Goal: Task Accomplishment & Management: Manage account settings

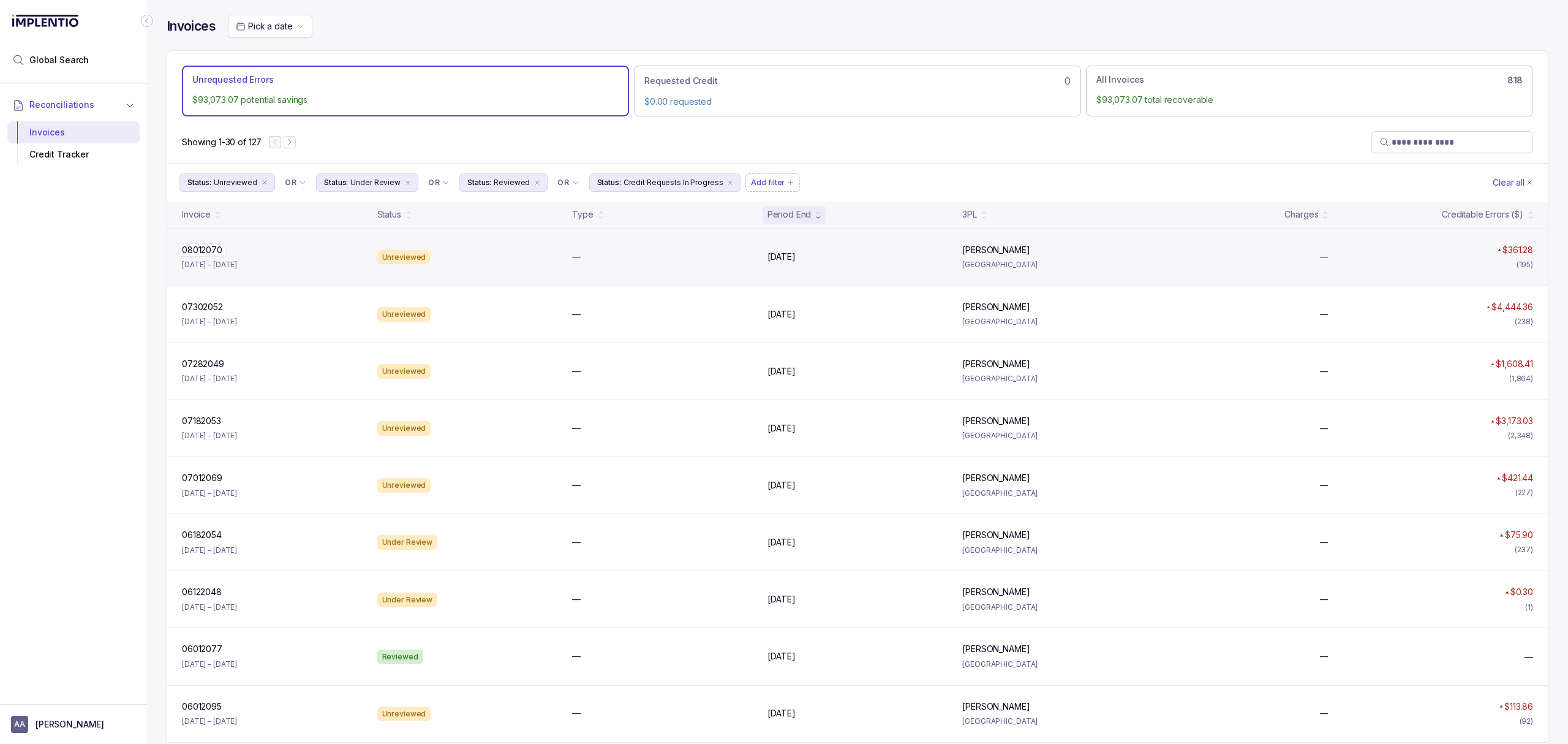
click at [199, 253] on p "08012070" at bounding box center [202, 250] width 46 height 14
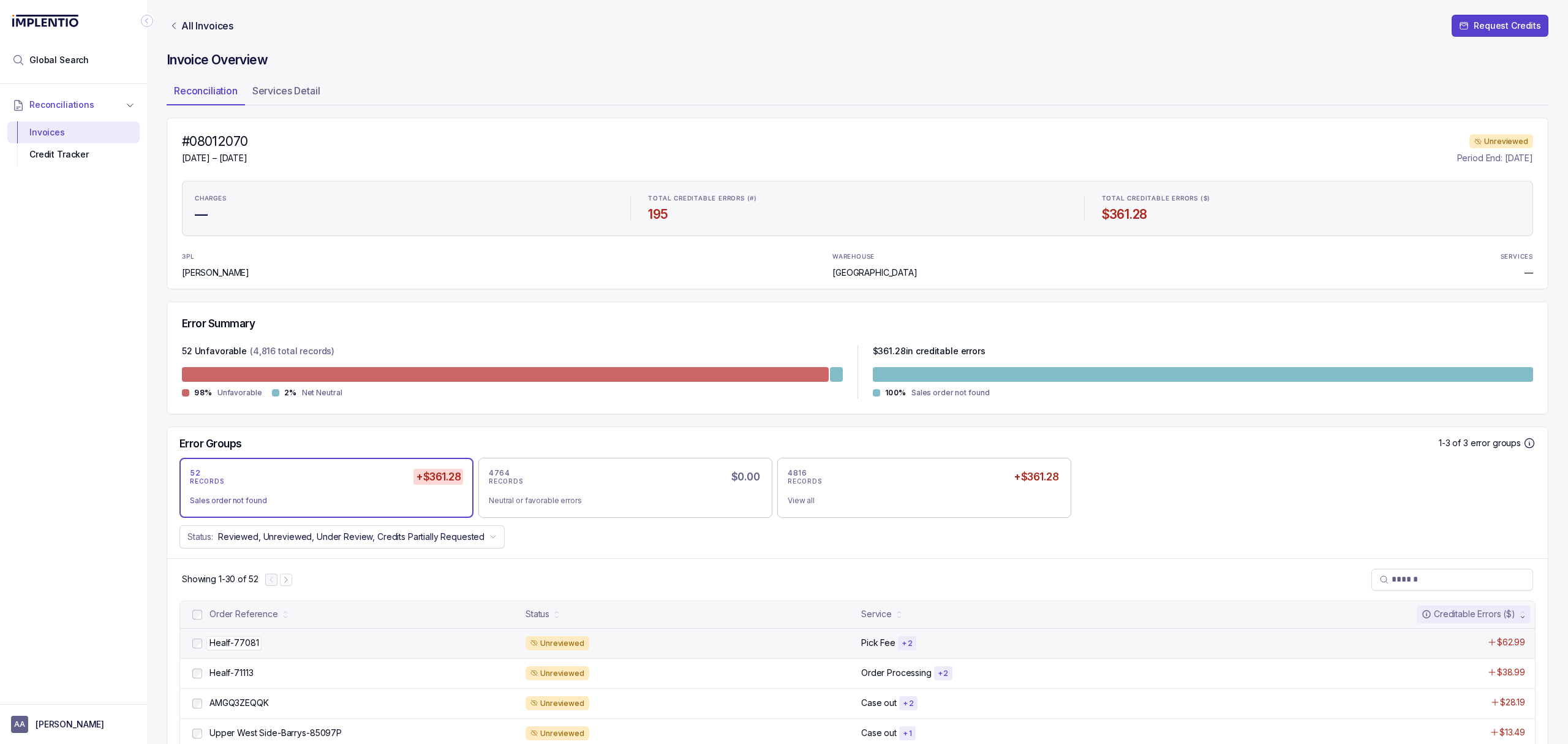
click at [232, 643] on p "Healf-77081" at bounding box center [234, 642] width 56 height 14
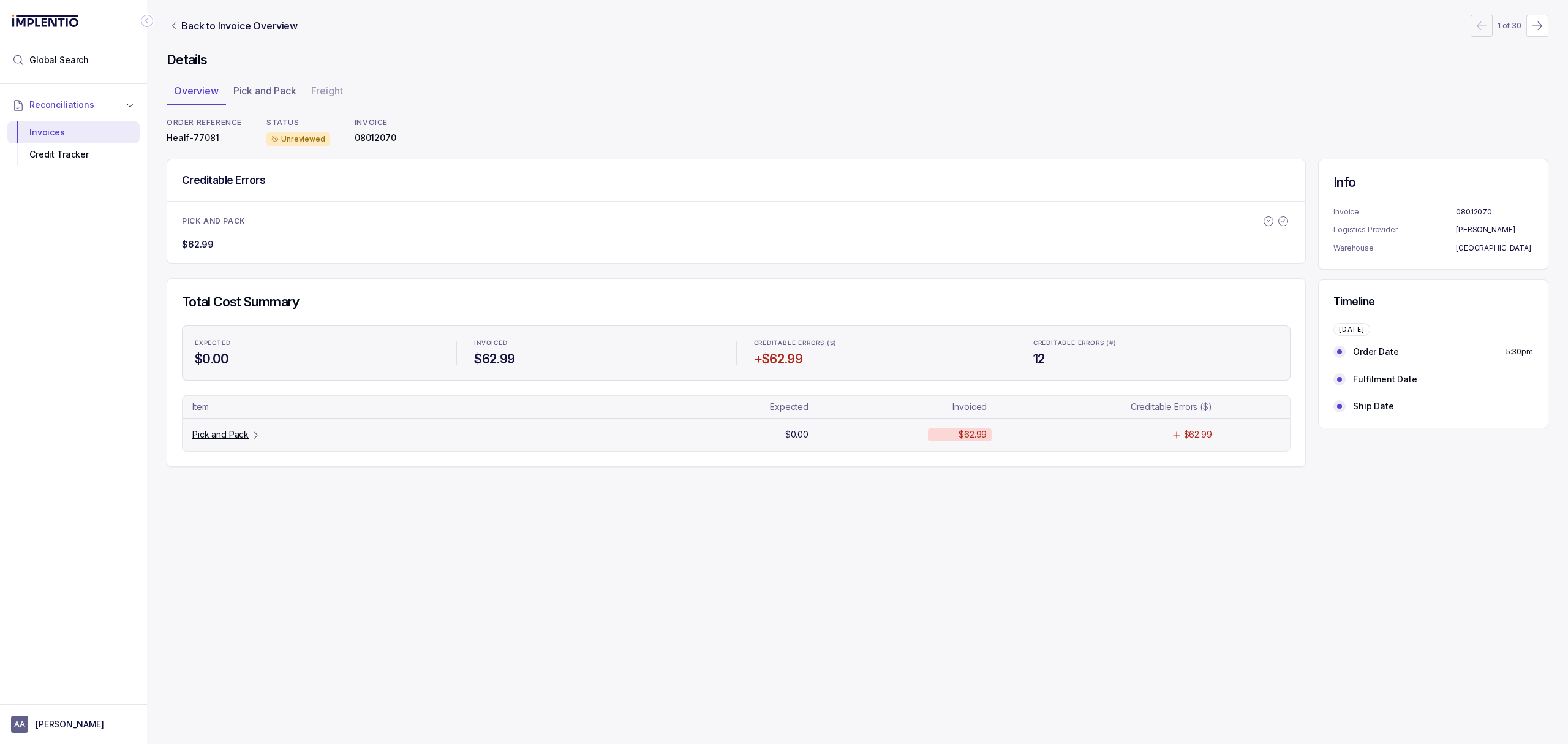
click at [220, 436] on p "Pick and Pack" at bounding box center [220, 434] width 56 height 12
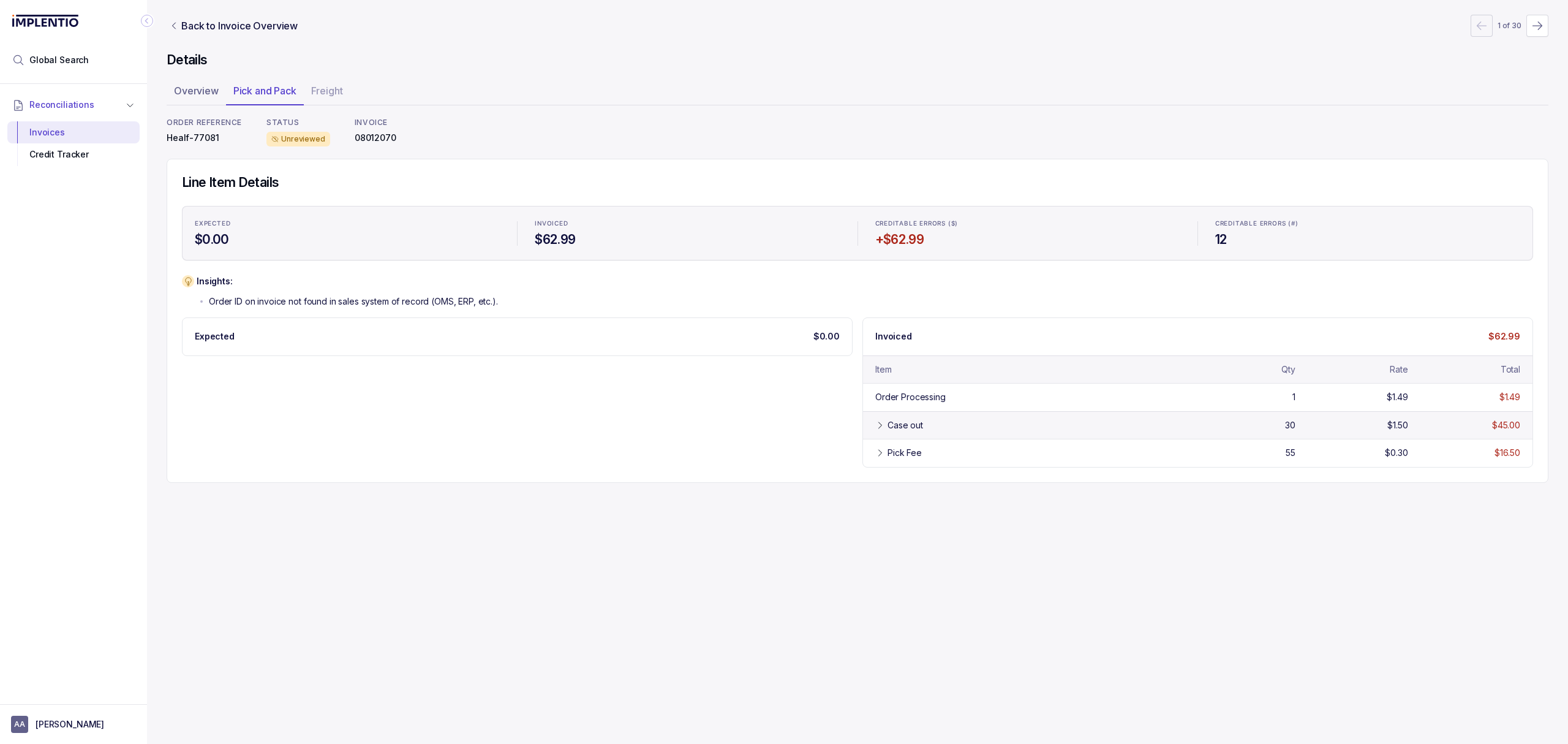
click at [899, 421] on div "Case out" at bounding box center [905, 424] width 35 height 12
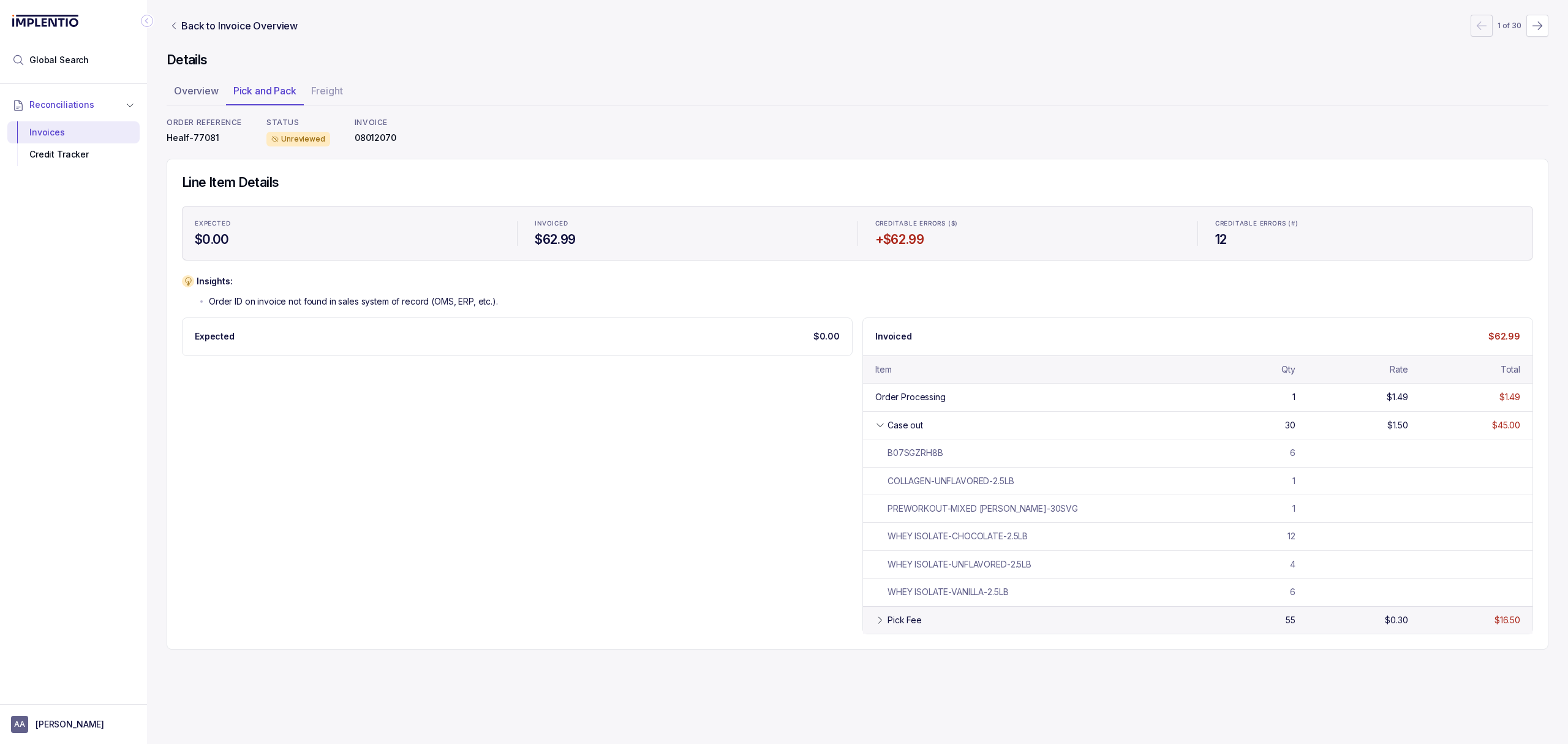
click at [866, 624] on div "Pick Fee 55 $0.30 $16.50" at bounding box center [1198, 620] width 670 height 28
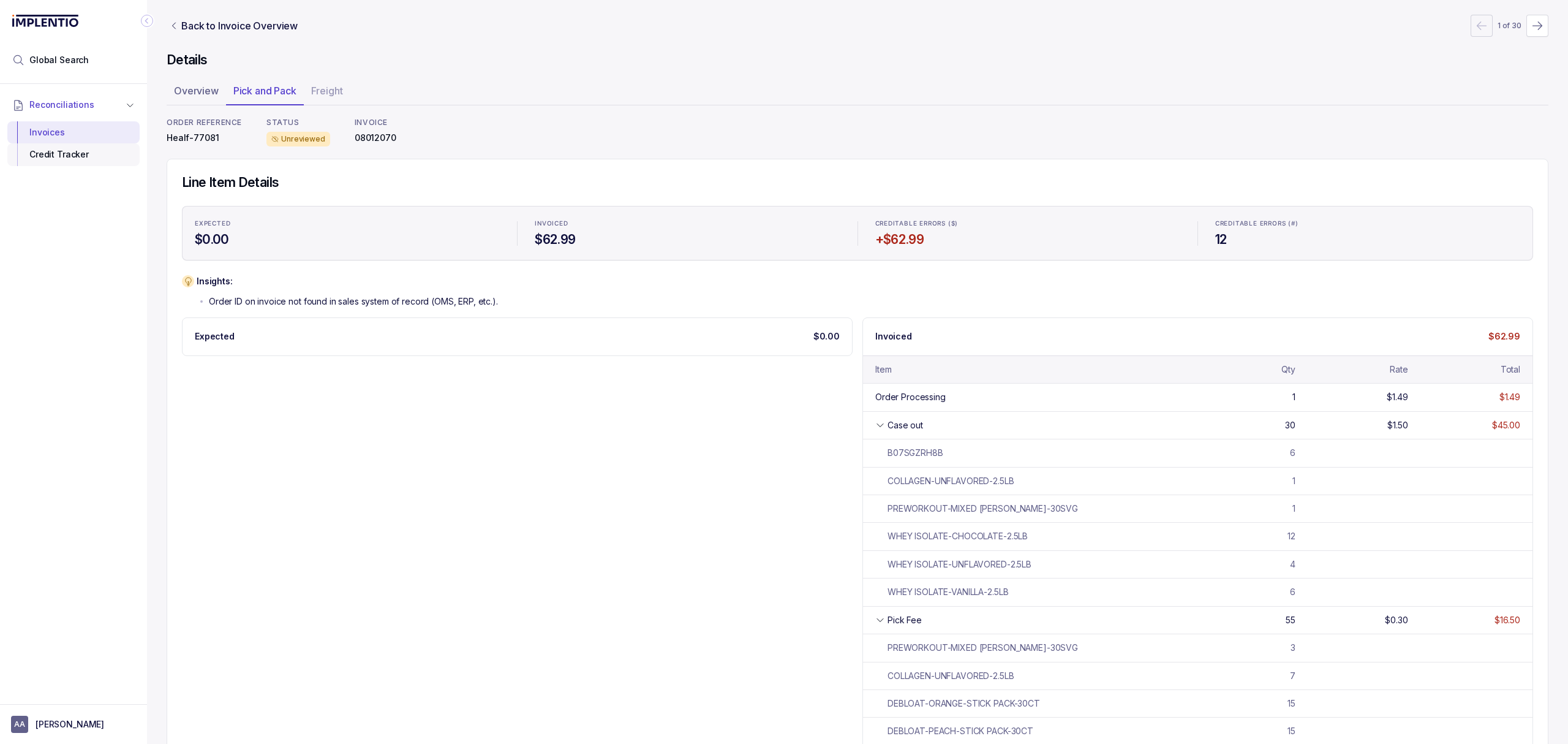
click at [69, 160] on div "Credit Tracker" at bounding box center [74, 155] width 113 height 22
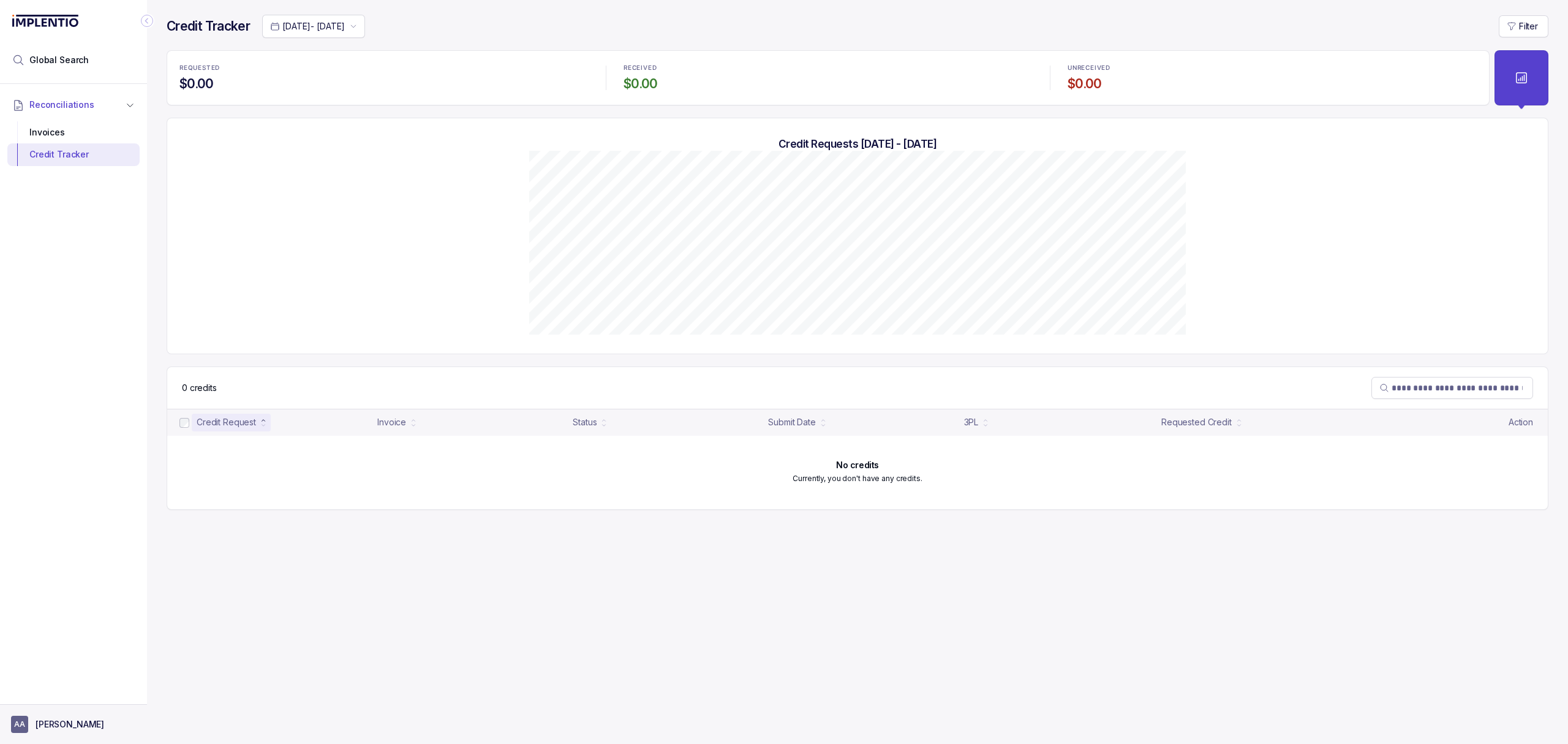
click at [54, 722] on p "[PERSON_NAME]" at bounding box center [69, 724] width 69 height 12
click at [54, 705] on div "Logout" at bounding box center [74, 698] width 117 height 15
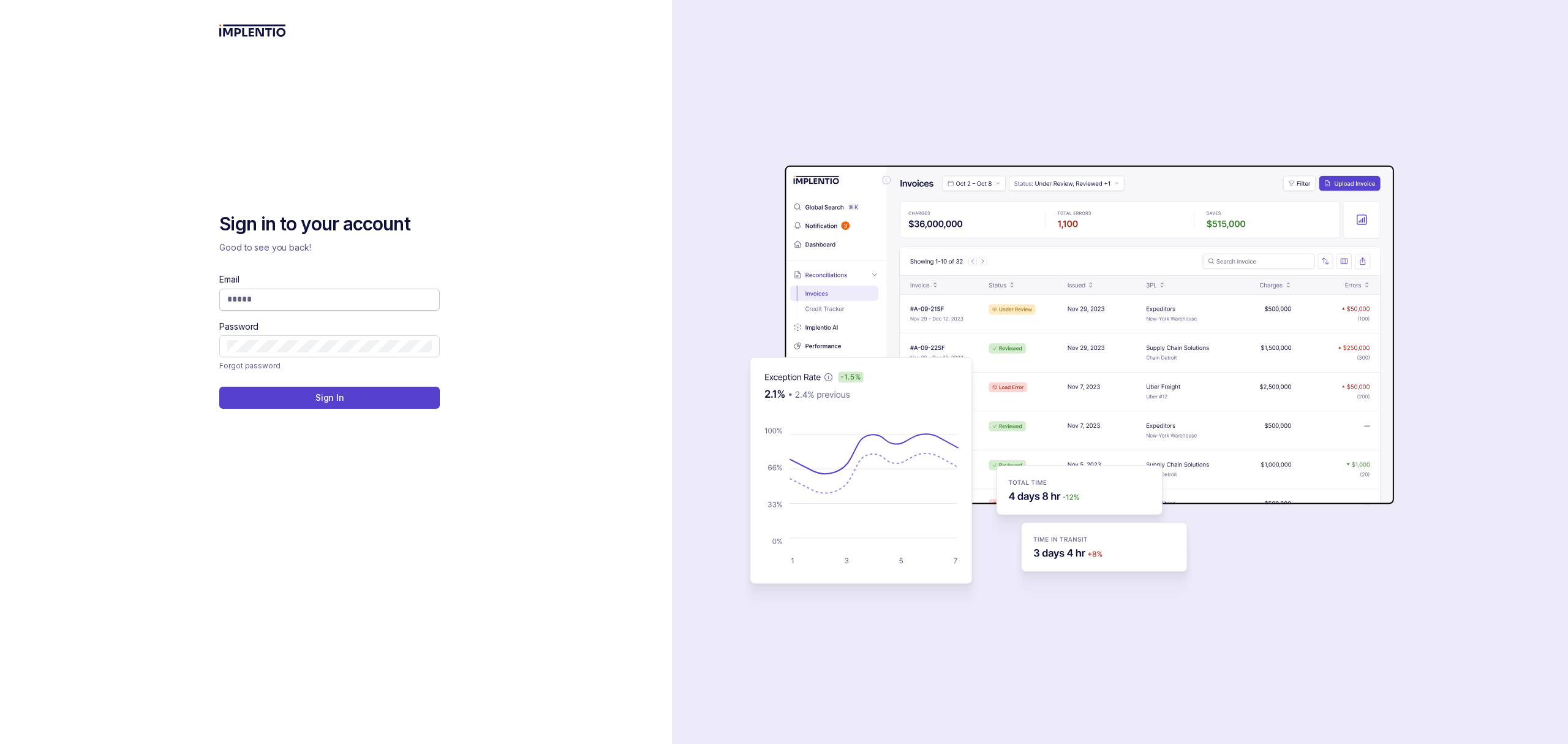
click at [270, 296] on input "Email" at bounding box center [329, 298] width 205 height 12
type input "**********"
